Goal: Find specific page/section: Find specific page/section

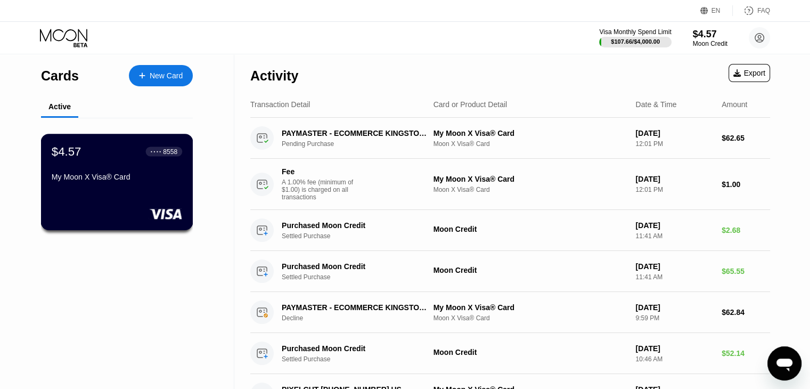
click at [149, 177] on div "My Moon X Visa® Card" at bounding box center [117, 177] width 130 height 9
